Goal: Task Accomplishment & Management: Complete application form

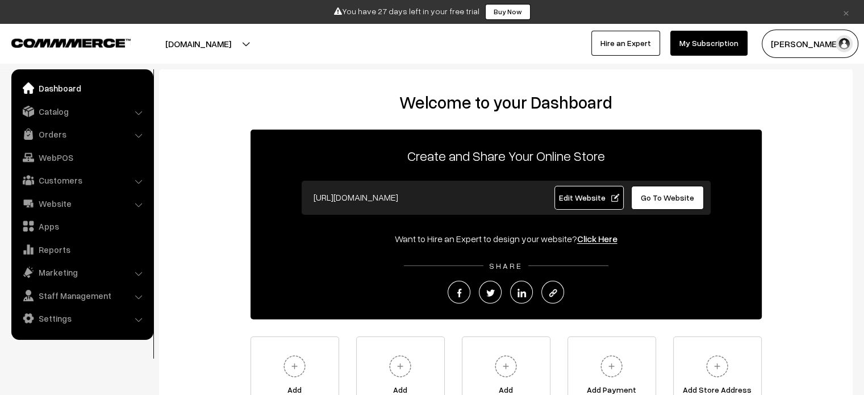
click at [255, 45] on button "snapit.commmerce.com" at bounding box center [198, 44] width 145 height 28
click at [230, 103] on link "Create New Store" at bounding box center [247, 104] width 91 height 25
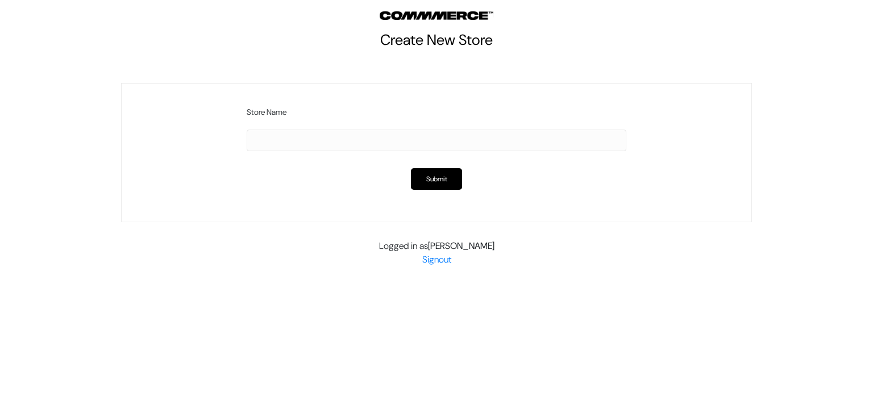
click at [292, 139] on input "text" at bounding box center [437, 141] width 380 height 22
type input "S"
type input "Gift Easy"
click at [427, 177] on button "Submit" at bounding box center [436, 179] width 51 height 22
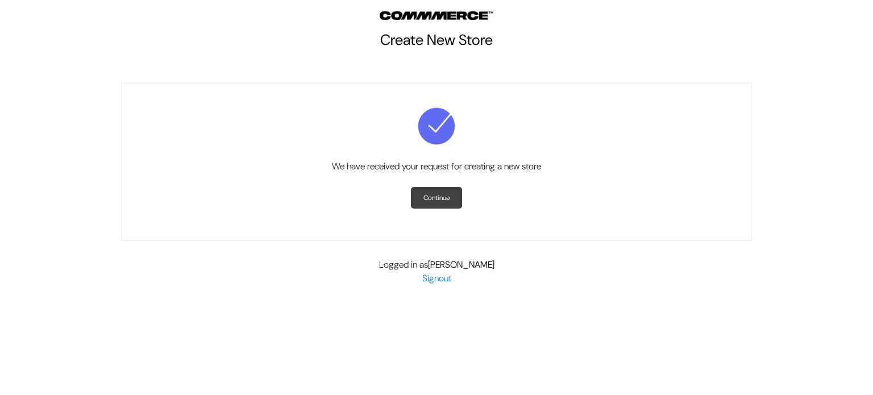
click at [434, 199] on link "Continue" at bounding box center [436, 198] width 51 height 22
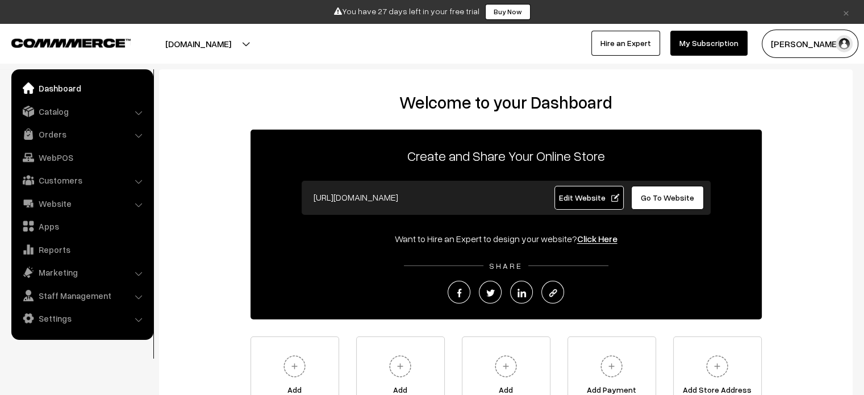
click at [248, 45] on button "snapit.commmerce.com" at bounding box center [198, 44] width 145 height 28
click at [238, 104] on link "Create New Store" at bounding box center [247, 104] width 91 height 25
click at [217, 45] on button "[DOMAIN_NAME]" at bounding box center [198, 44] width 145 height 28
click at [613, 195] on span "Edit Website" at bounding box center [589, 198] width 61 height 10
click at [712, 47] on link "My Subscription" at bounding box center [709, 43] width 77 height 25
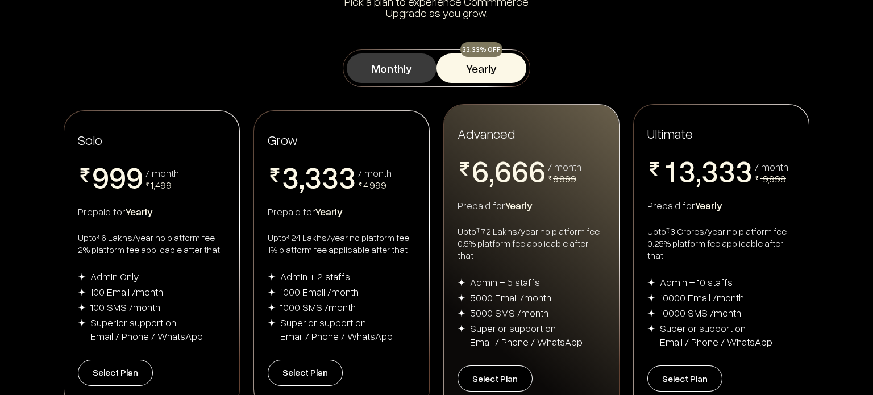
scroll to position [170, 0]
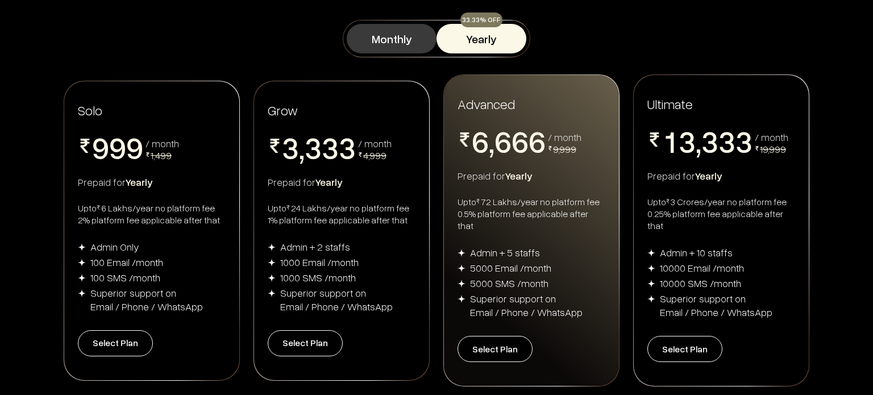
click at [382, 37] on button "Monthly" at bounding box center [392, 39] width 90 height 30
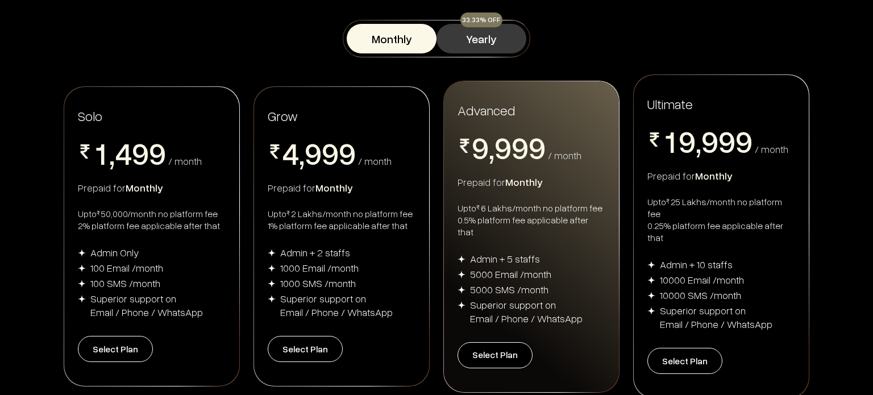
click at [472, 40] on button "Yearly" at bounding box center [481, 39] width 90 height 30
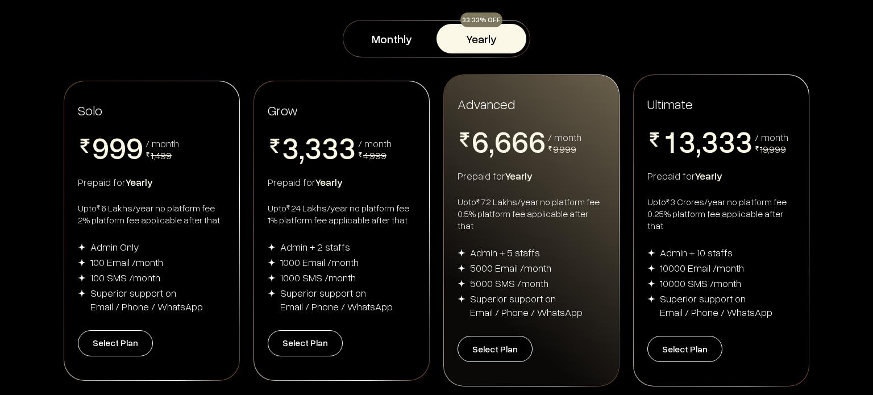
click at [391, 22] on div "Monthly 33.33% OFF Yearly" at bounding box center [436, 38] width 186 height 36
click at [384, 38] on button "Monthly" at bounding box center [392, 39] width 90 height 30
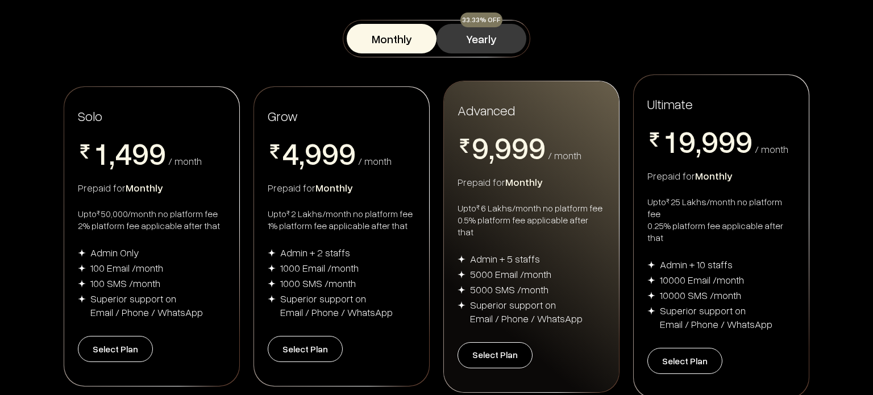
click at [484, 40] on button "Yearly" at bounding box center [481, 39] width 90 height 30
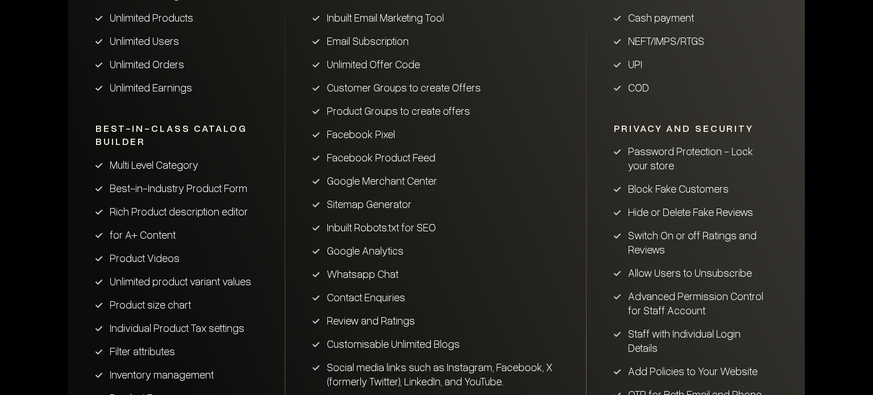
scroll to position [739, 0]
